Goal: Task Accomplishment & Management: Manage account settings

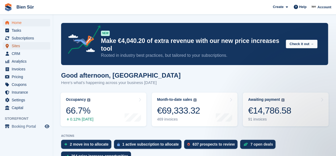
click at [15, 47] on span "Sites" at bounding box center [28, 45] width 32 height 7
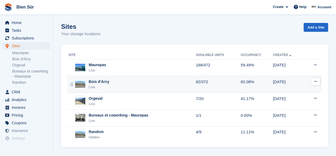
click at [104, 84] on div "Live" at bounding box center [99, 86] width 20 height 5
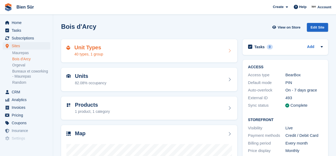
click at [137, 51] on div "Unit Types 40 types, 1 group" at bounding box center [149, 50] width 166 height 13
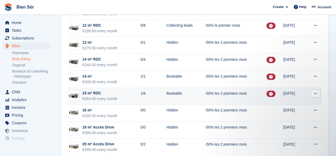
scroll to position [584, 0]
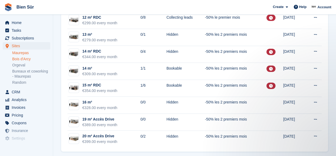
click at [24, 54] on link "Maurepas" at bounding box center [31, 52] width 38 height 5
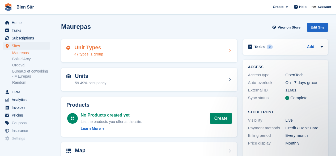
click at [126, 50] on div "Unit Types 47 types, 1 group" at bounding box center [149, 50] width 166 height 13
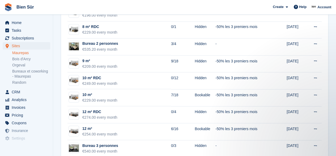
scroll to position [355, 0]
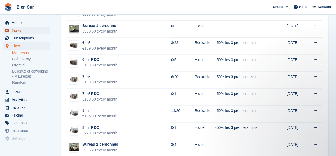
click at [16, 27] on span "Tasks" at bounding box center [28, 30] width 32 height 7
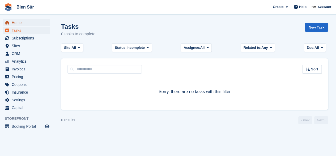
click at [16, 24] on span "Home" at bounding box center [28, 22] width 32 height 7
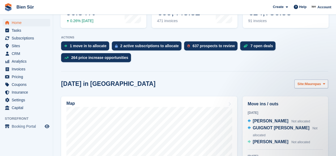
scroll to position [106, 0]
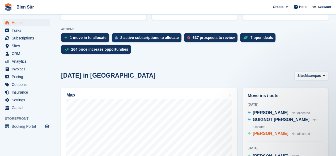
click at [272, 131] on span "[PERSON_NAME]" at bounding box center [271, 133] width 36 height 5
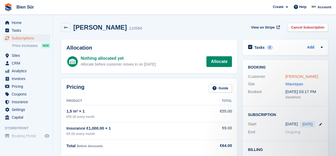
click at [299, 78] on link "Romy Théophile" at bounding box center [302, 76] width 33 height 5
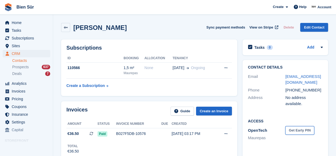
click at [298, 126] on button "Get Early PIN" at bounding box center [300, 130] width 29 height 9
click at [300, 128] on icon at bounding box center [300, 130] width 5 height 4
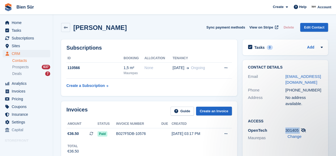
drag, startPoint x: 299, startPoint y: 124, endPoint x: 286, endPoint y: 124, distance: 12.8
click at [286, 127] on div "301405 Change" at bounding box center [305, 133] width 38 height 12
copy div "301405"
click at [262, 27] on span "View on Stripe" at bounding box center [262, 27] width 24 height 5
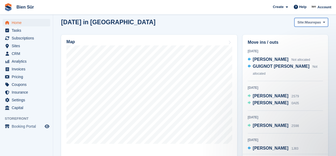
click at [319, 23] on span "Maurepas" at bounding box center [313, 22] width 16 height 5
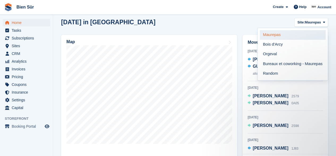
click at [289, 37] on link "Maurepas" at bounding box center [293, 35] width 66 height 10
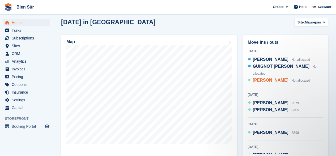
click at [266, 78] on span "[PERSON_NAME]" at bounding box center [271, 80] width 36 height 5
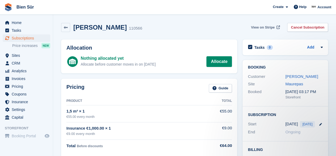
click at [266, 26] on span "View on Stripe" at bounding box center [263, 27] width 24 height 5
click at [223, 62] on link "Allocate" at bounding box center [220, 61] width 26 height 11
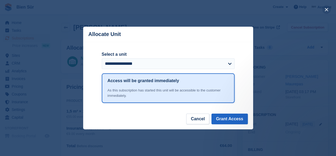
click at [326, 9] on button "close" at bounding box center [327, 9] width 9 height 9
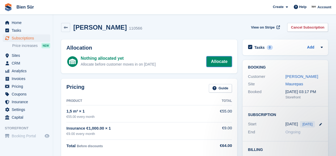
click at [217, 63] on link "Allocate" at bounding box center [220, 61] width 26 height 11
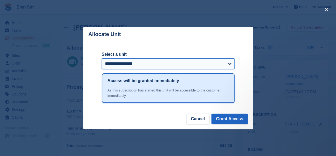
click at [217, 63] on select "**********" at bounding box center [168, 63] width 133 height 11
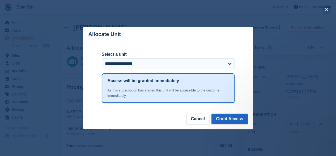
click at [327, 7] on button "close" at bounding box center [327, 9] width 9 height 9
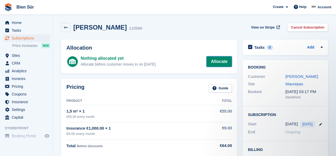
click at [219, 64] on link "Allocate" at bounding box center [220, 61] width 26 height 11
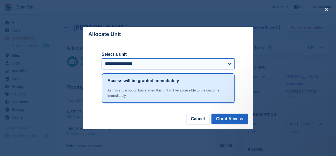
click at [226, 63] on select "**********" at bounding box center [168, 63] width 133 height 11
select select "*****"
click at [102, 59] on select "**********" at bounding box center [168, 63] width 133 height 11
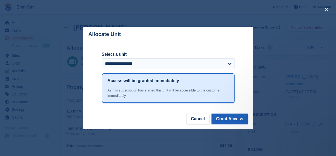
click at [231, 118] on button "Grant Access" at bounding box center [230, 118] width 36 height 11
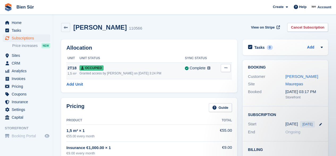
click at [223, 68] on button at bounding box center [226, 68] width 10 height 8
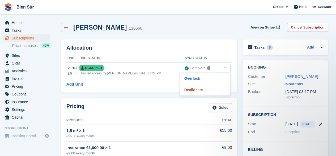
drag, startPoint x: 210, startPoint y: 89, endPoint x: 188, endPoint y: 30, distance: 62.9
click at [210, 89] on p "Deallocate" at bounding box center [205, 89] width 46 height 7
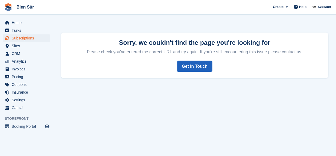
click at [194, 66] on link "Get in Touch" at bounding box center [194, 66] width 35 height 11
click at [22, 22] on span "Home" at bounding box center [28, 22] width 32 height 7
